Goal: Task Accomplishment & Management: Complete application form

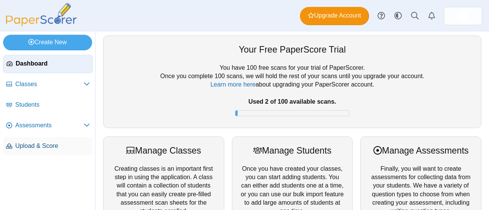
click at [38, 148] on span "Upload & Score" at bounding box center [52, 146] width 74 height 8
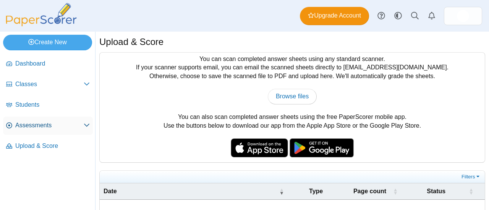
click at [20, 123] on span "Assessments" at bounding box center [49, 125] width 68 height 8
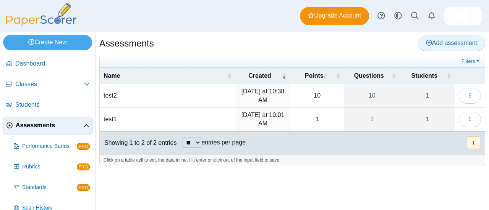
click at [433, 40] on span "Add assessment" at bounding box center [451, 43] width 51 height 6
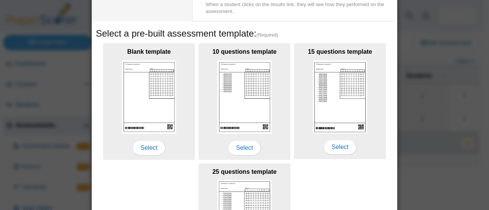
scroll to position [153, 0]
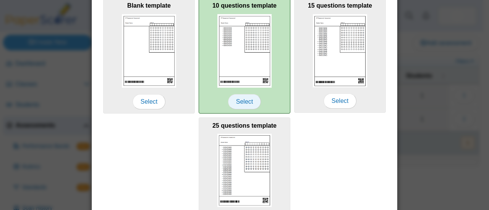
type input "*****"
click at [246, 98] on span "Select" at bounding box center [244, 101] width 33 height 15
click at [234, 101] on span "Select" at bounding box center [244, 101] width 33 height 15
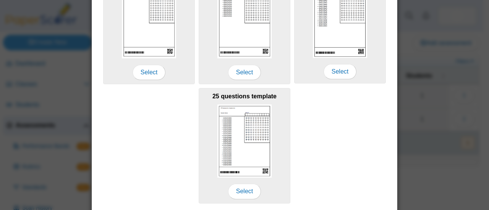
scroll to position [205, 0]
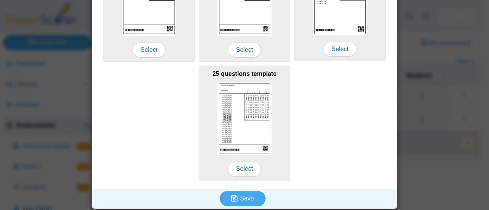
click at [315, 147] on div "Blank template Select 10 questions template Select 15 questions template Select…" at bounding box center [244, 62] width 297 height 239
click at [232, 195] on icon "submit" at bounding box center [234, 198] width 6 height 7
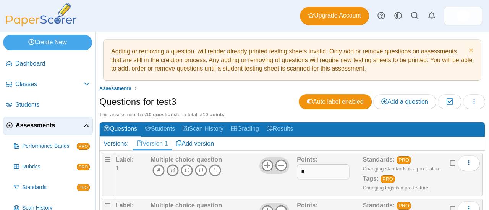
click at [175, 166] on icon "B" at bounding box center [173, 171] width 12 height 12
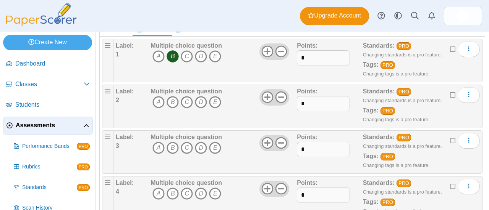
scroll to position [115, 0]
click at [212, 100] on icon "E" at bounding box center [215, 102] width 12 height 12
click at [189, 146] on icon "C" at bounding box center [187, 148] width 12 height 12
click at [186, 189] on icon "C" at bounding box center [187, 194] width 12 height 12
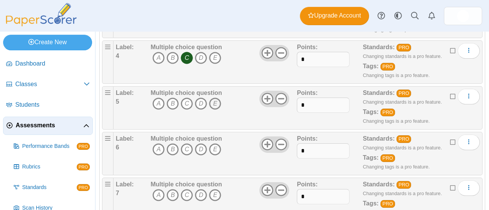
scroll to position [267, 0]
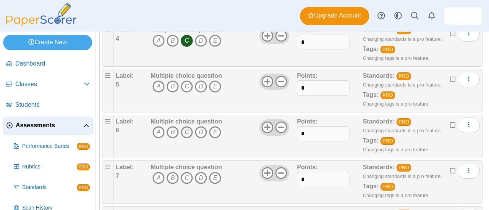
click at [187, 129] on icon "C" at bounding box center [187, 132] width 12 height 12
click at [187, 176] on icon "C" at bounding box center [187, 178] width 12 height 12
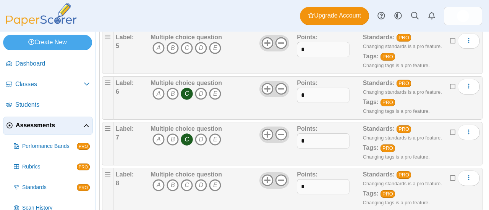
scroll to position [344, 0]
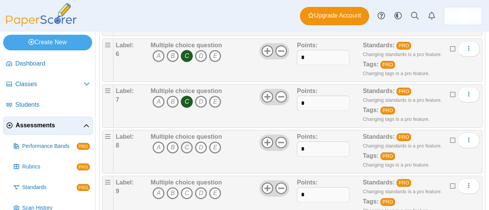
click at [186, 144] on icon "C" at bounding box center [187, 148] width 12 height 12
click at [186, 188] on icon "C" at bounding box center [187, 194] width 12 height 12
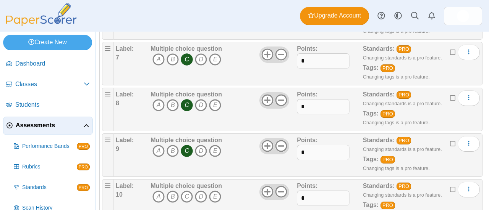
scroll to position [412, 0]
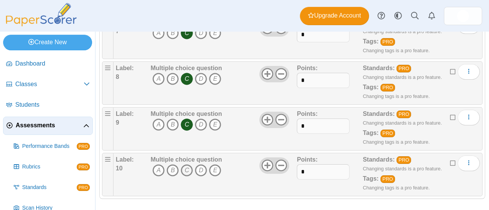
click at [189, 165] on icon "C" at bounding box center [187, 171] width 12 height 12
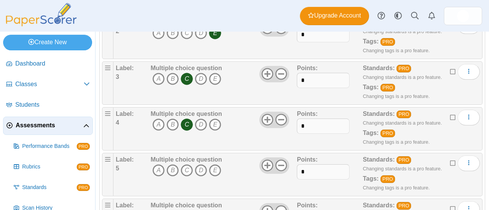
scroll to position [0, 0]
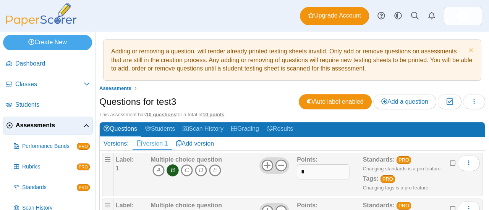
click at [32, 127] on span "Assessments" at bounding box center [50, 125] width 68 height 8
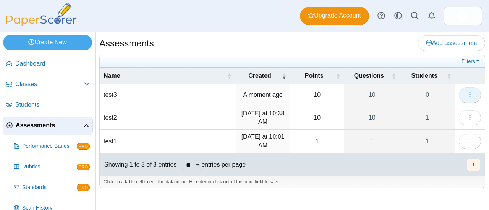
click at [472, 98] on button "button" at bounding box center [470, 94] width 22 height 15
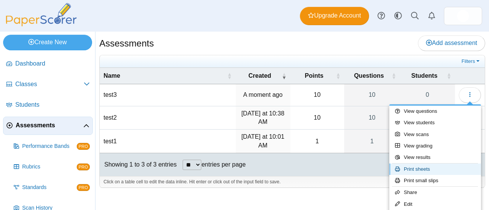
click at [444, 168] on link "Print sheets" at bounding box center [435, 169] width 92 height 11
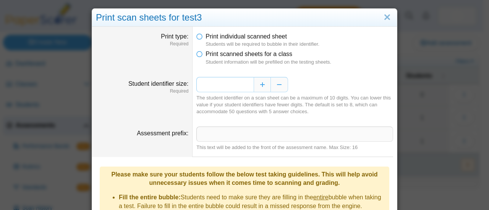
drag, startPoint x: 242, startPoint y: 84, endPoint x: 250, endPoint y: 82, distance: 8.3
click at [250, 82] on input "*" at bounding box center [224, 84] width 57 height 15
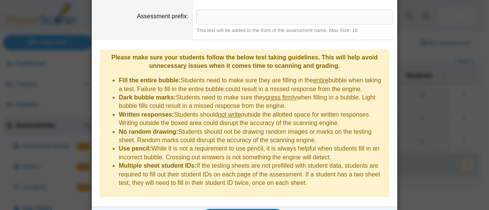
scroll to position [125, 0]
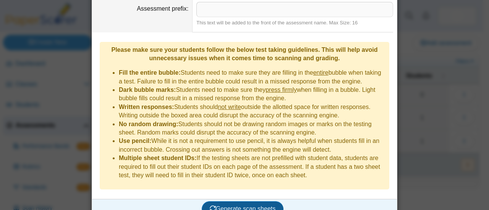
click at [249, 206] on span "Generate scan sheets" at bounding box center [243, 209] width 66 height 6
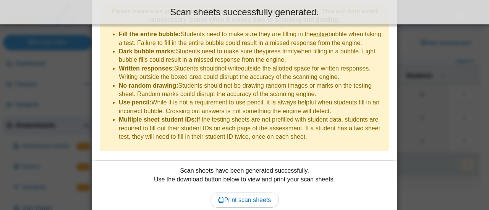
scroll to position [186, 0]
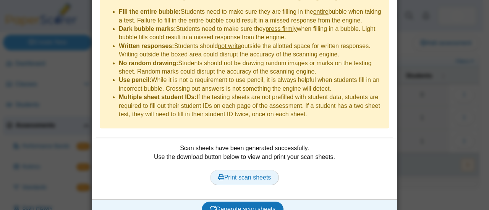
click at [248, 175] on span "Print scan sheets" at bounding box center [244, 178] width 53 height 6
click at [241, 175] on span "Print scan sheets" at bounding box center [244, 178] width 53 height 6
click at [238, 175] on span "Print scan sheets" at bounding box center [244, 178] width 53 height 6
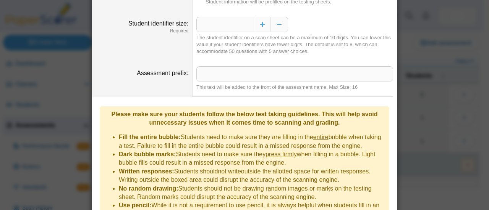
scroll to position [0, 0]
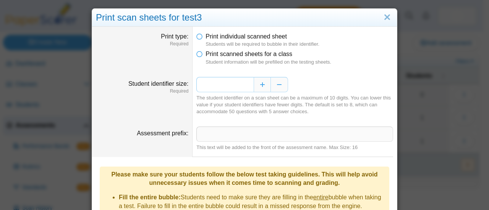
click at [243, 84] on input "*" at bounding box center [224, 84] width 57 height 15
type input "*"
click at [354, 68] on dd "Print individual scanned sheet Students will be required to bubble in their ide…" at bounding box center [294, 49] width 204 height 45
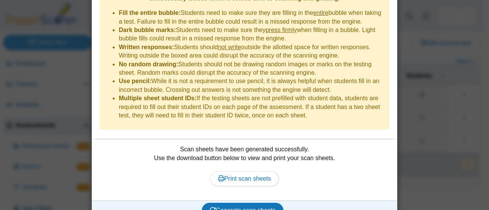
scroll to position [186, 0]
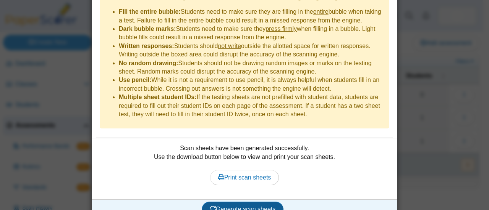
click at [273, 202] on button "Generate scan sheets" at bounding box center [243, 209] width 82 height 15
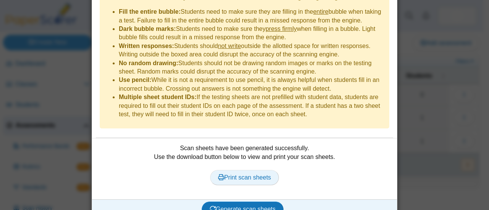
click at [260, 175] on span "Print scan sheets" at bounding box center [244, 178] width 53 height 6
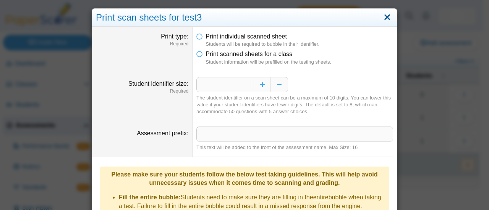
click at [384, 16] on link "Close" at bounding box center [387, 17] width 12 height 13
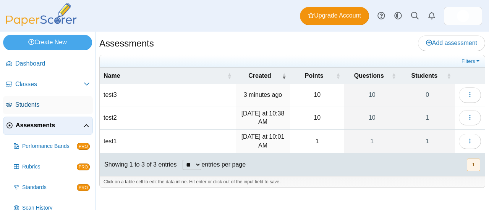
click at [30, 104] on span "Students" at bounding box center [52, 105] width 74 height 8
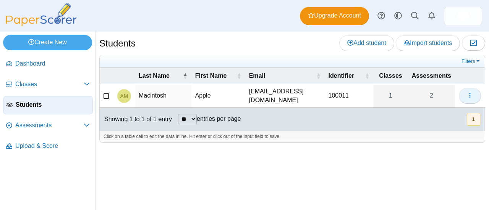
click at [470, 94] on use "button" at bounding box center [469, 95] width 1 height 5
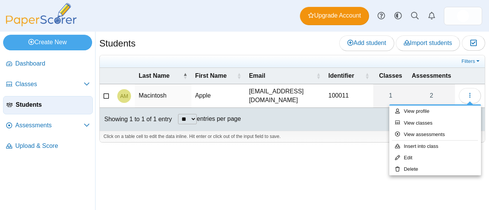
click at [263, 155] on div "Students Add student Import students Moderation 0" at bounding box center [291, 121] width 393 height 179
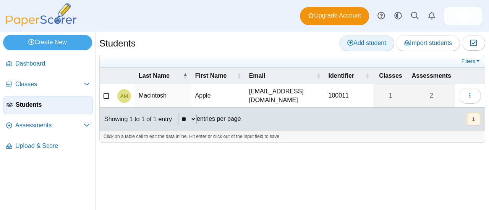
click at [372, 41] on span "Add student" at bounding box center [366, 43] width 39 height 6
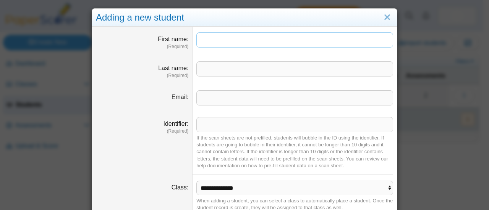
click at [215, 35] on input "First name" at bounding box center [294, 39] width 197 height 15
type input "*****"
type input "*"
type input "******"
click at [219, 99] on input "Email" at bounding box center [294, 98] width 197 height 15
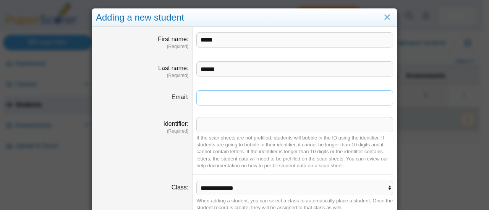
type input "**********"
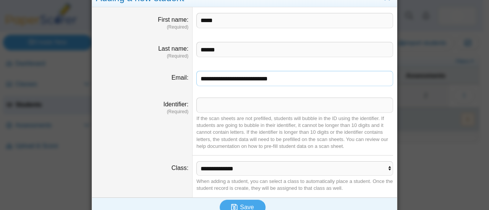
scroll to position [30, 0]
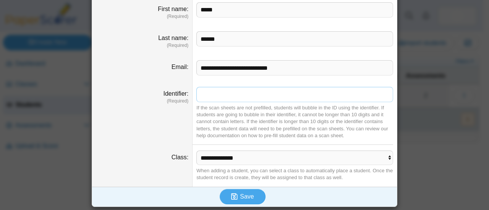
click at [200, 97] on input "Identifier" at bounding box center [294, 94] width 197 height 15
type input "******"
click at [281, 160] on select "**********" at bounding box center [294, 158] width 197 height 15
select select "**********"
click at [196, 151] on select "**********" at bounding box center [294, 158] width 197 height 15
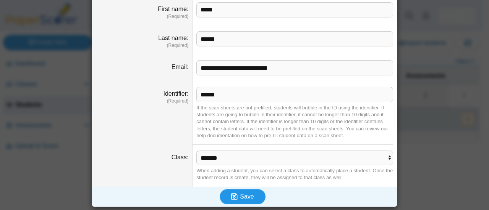
click at [235, 199] on use "submit" at bounding box center [234, 197] width 6 height 6
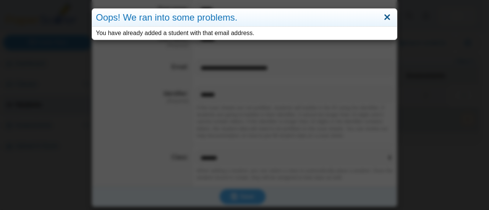
click at [386, 18] on link "Close" at bounding box center [387, 17] width 12 height 13
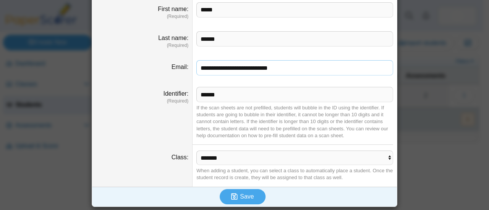
drag, startPoint x: 302, startPoint y: 66, endPoint x: 178, endPoint y: 70, distance: 124.6
click at [178, 70] on dl "**********" at bounding box center [244, 68] width 305 height 27
type input "**********"
click at [244, 198] on span "Save" at bounding box center [247, 197] width 14 height 6
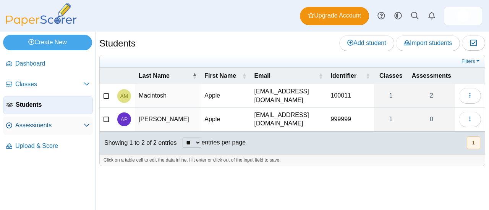
click at [45, 129] on span "Assessments" at bounding box center [49, 125] width 68 height 8
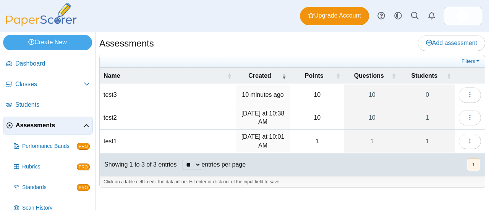
click at [134, 94] on td "test3" at bounding box center [168, 95] width 136 height 22
click at [471, 92] on icon "button" at bounding box center [470, 95] width 6 height 6
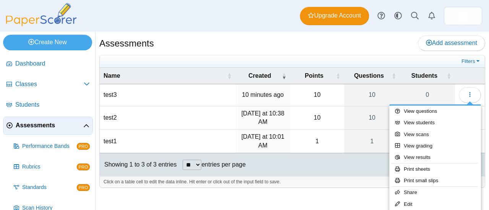
scroll to position [53, 0]
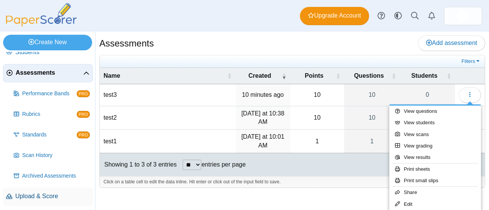
click at [45, 197] on span "Upload & Score" at bounding box center [52, 196] width 74 height 8
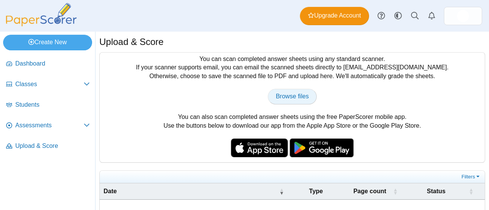
click at [298, 90] on link "Browse files" at bounding box center [292, 96] width 49 height 15
type input "**********"
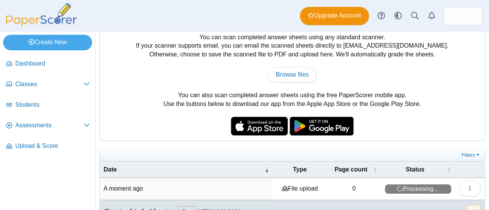
scroll to position [40, 0]
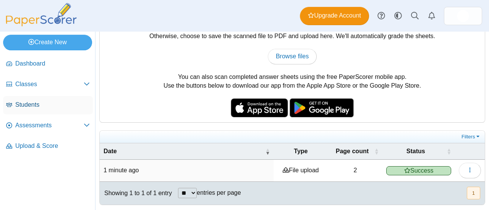
click at [21, 101] on span "Students" at bounding box center [52, 105] width 74 height 8
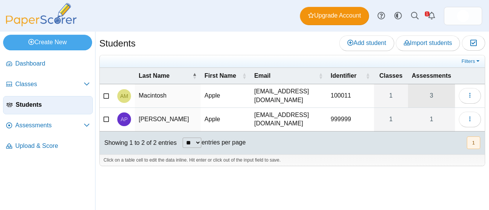
click at [436, 96] on link "3" at bounding box center [431, 95] width 47 height 23
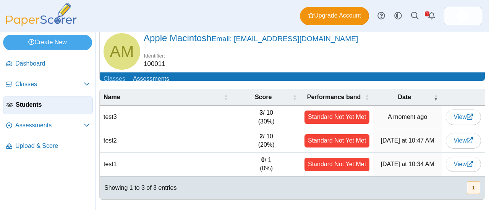
scroll to position [25, 0]
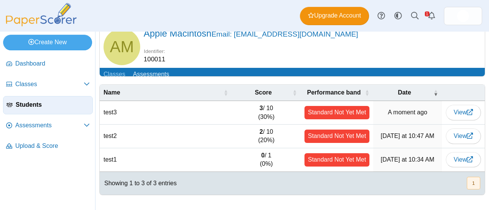
click at [34, 102] on span "Students" at bounding box center [53, 105] width 74 height 8
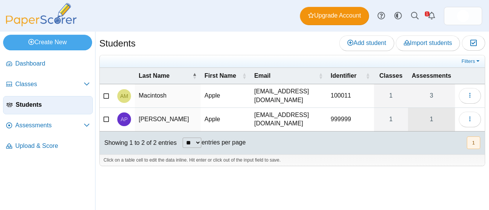
click at [438, 115] on link "1" at bounding box center [431, 119] width 47 height 23
